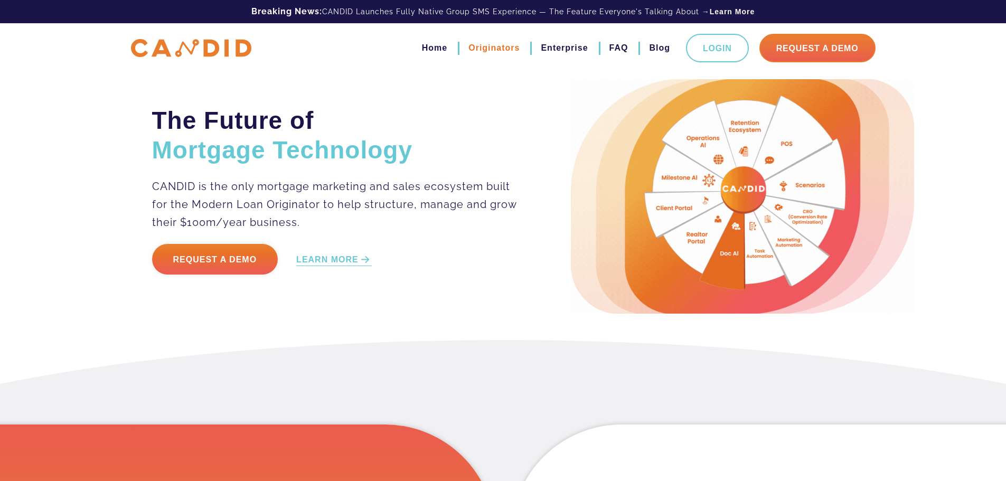
click at [482, 45] on link "Originators" at bounding box center [493, 48] width 51 height 18
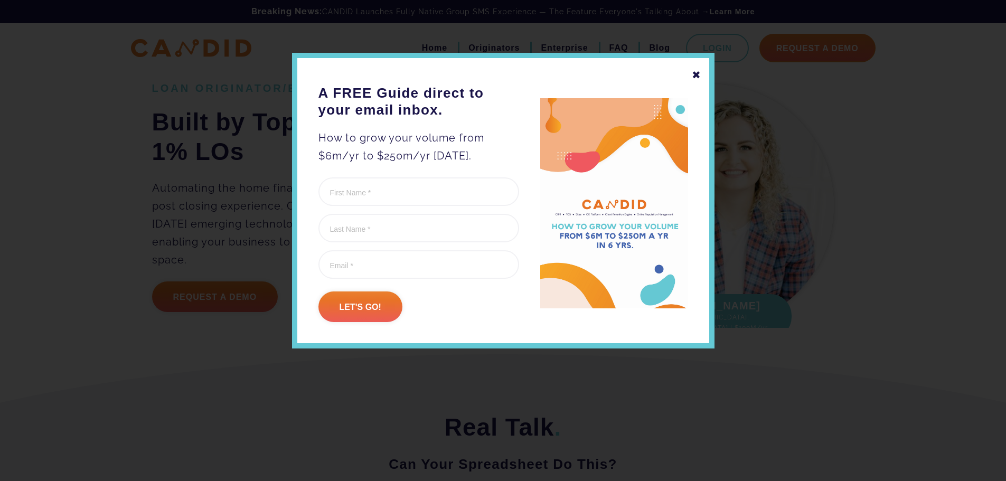
click at [692, 78] on div "✖" at bounding box center [696, 75] width 10 height 18
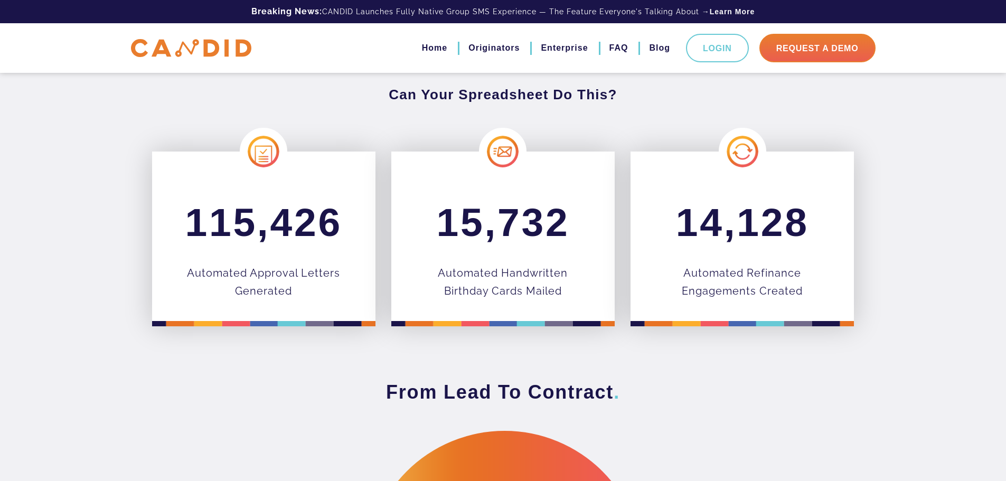
scroll to position [475, 0]
